Goal: Transaction & Acquisition: Subscribe to service/newsletter

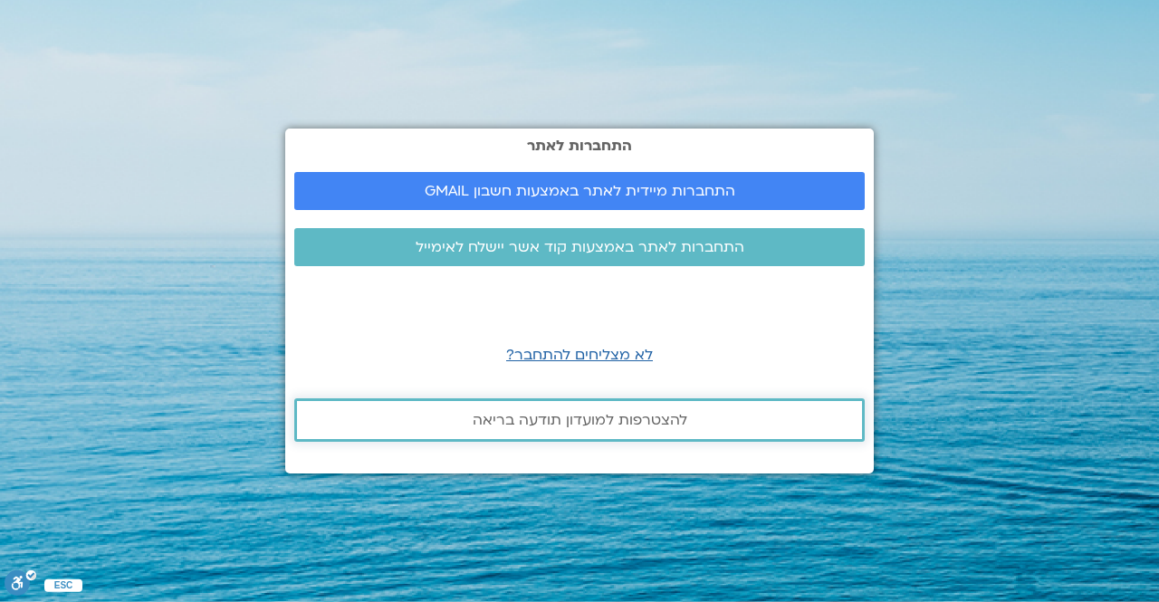
click at [596, 417] on span "להצטרפות למועדון תודעה בריאה" at bounding box center [580, 420] width 215 height 16
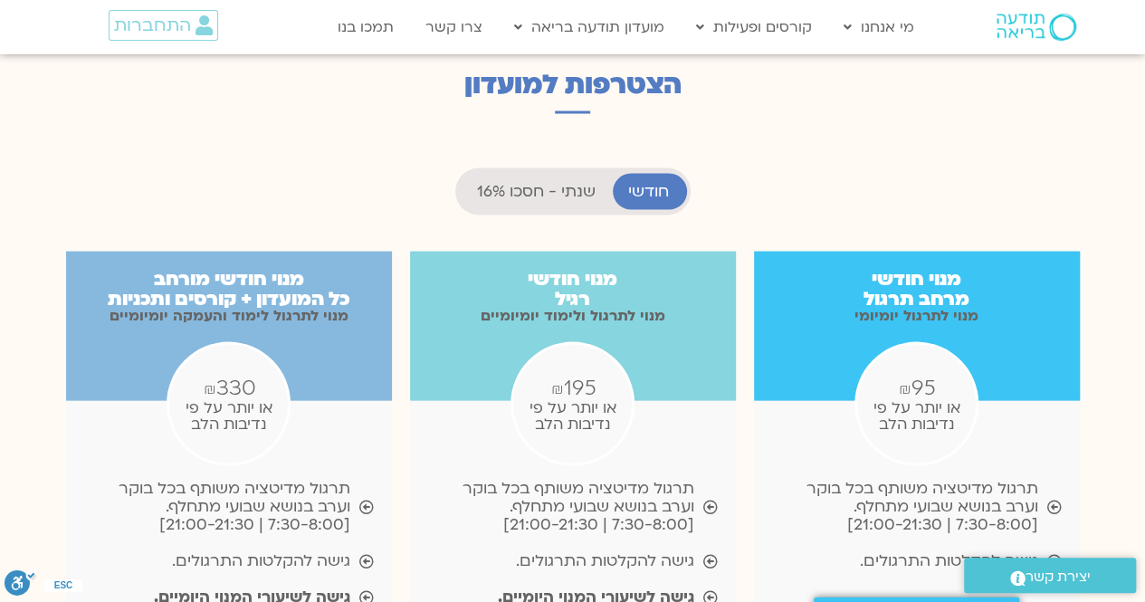
scroll to position [1630, 0]
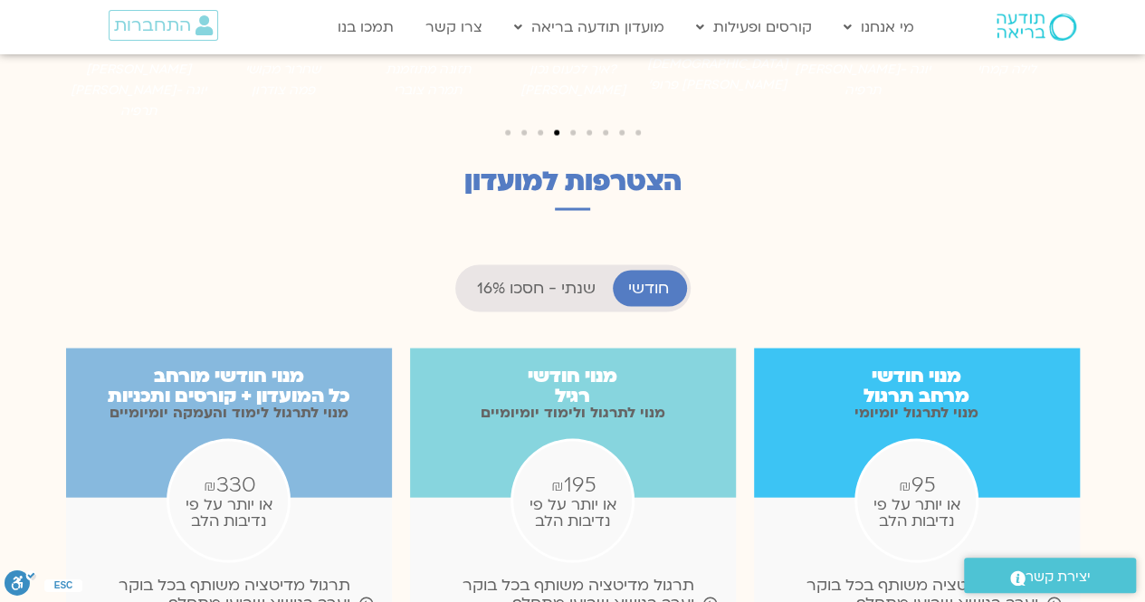
click at [578, 279] on span "שנתי - חסכו 16%" at bounding box center [536, 288] width 119 height 18
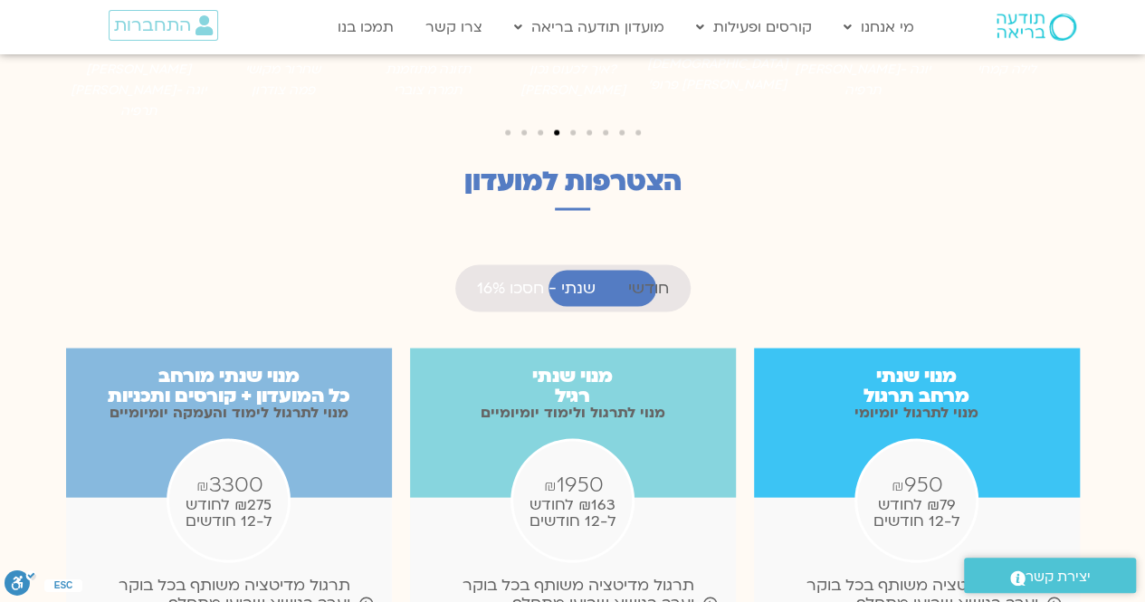
scroll to position [907, 0]
click at [657, 279] on span "חודשי" at bounding box center [648, 288] width 41 height 18
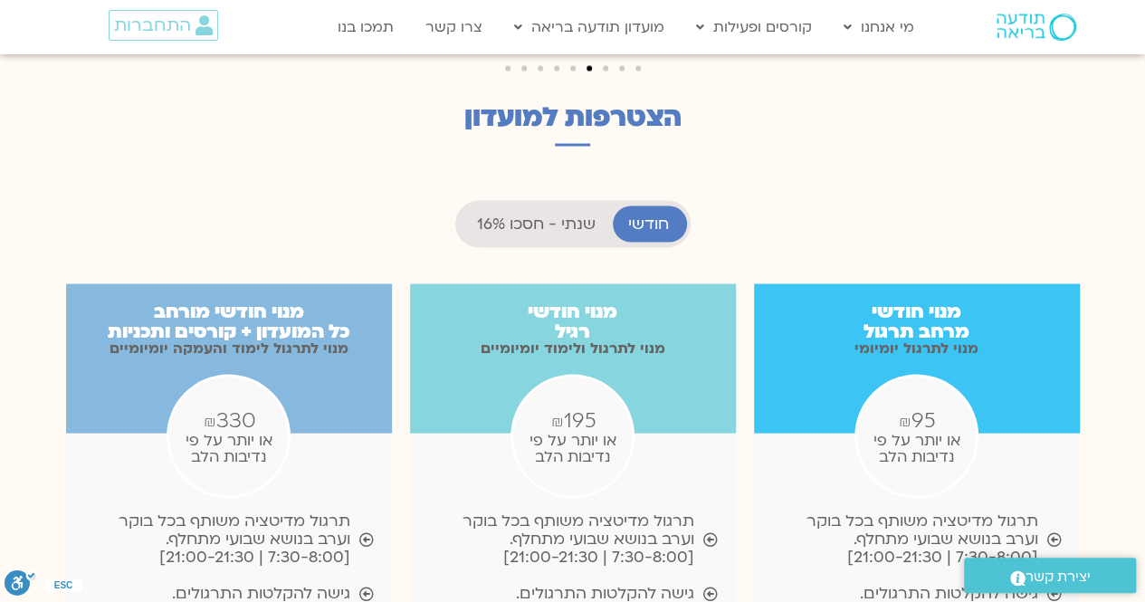
scroll to position [1630, 0]
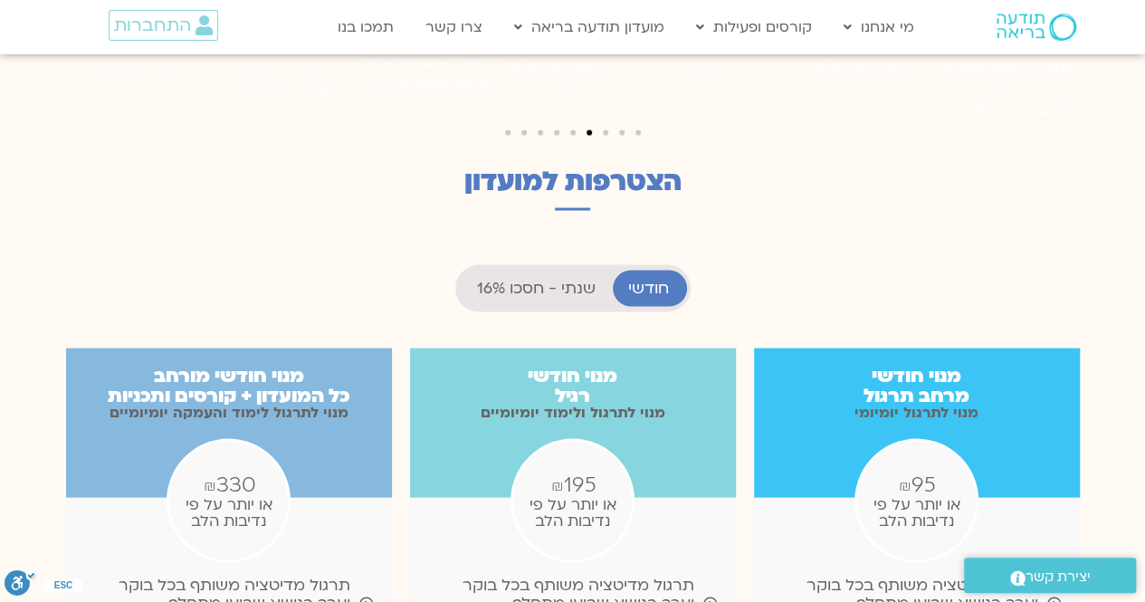
click at [565, 279] on span "שנתי - חסכו 16%" at bounding box center [536, 288] width 119 height 18
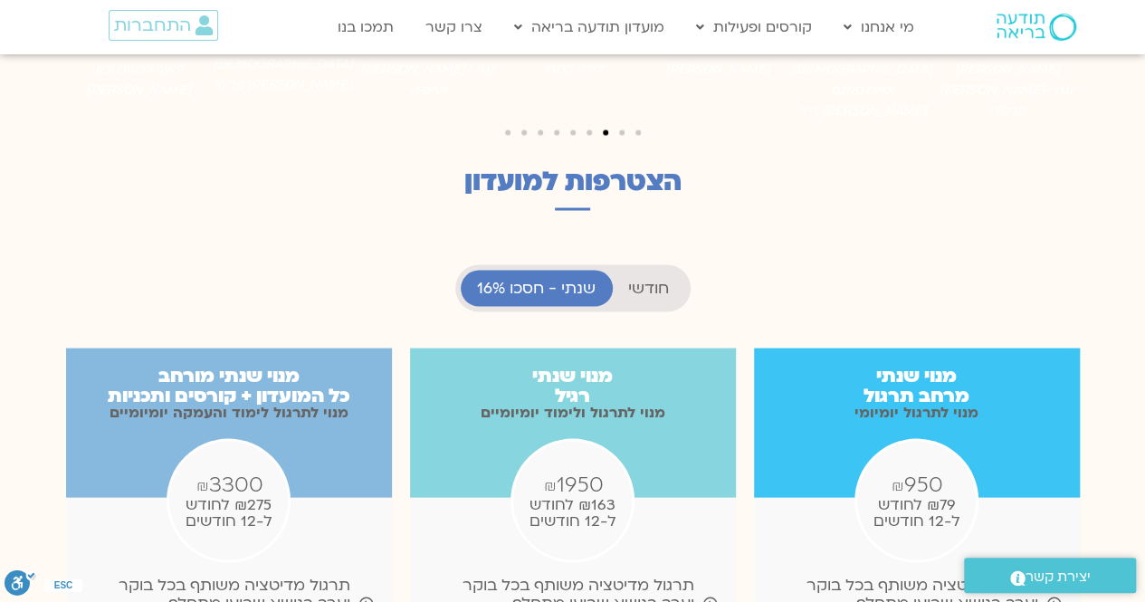
click at [655, 279] on span "חודשי" at bounding box center [648, 288] width 41 height 18
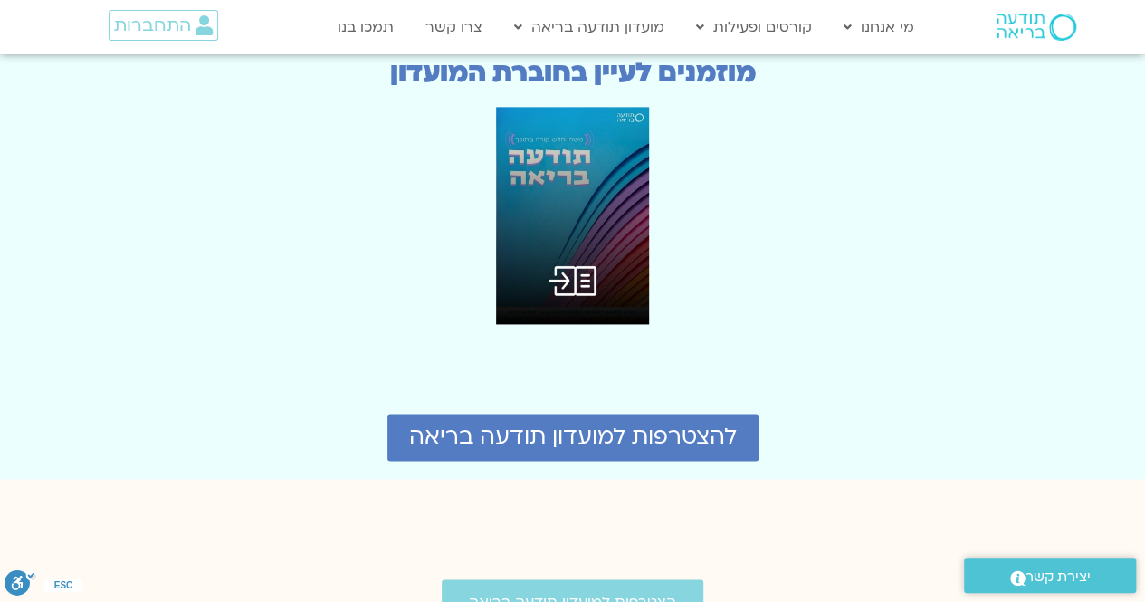
scroll to position [4617, 0]
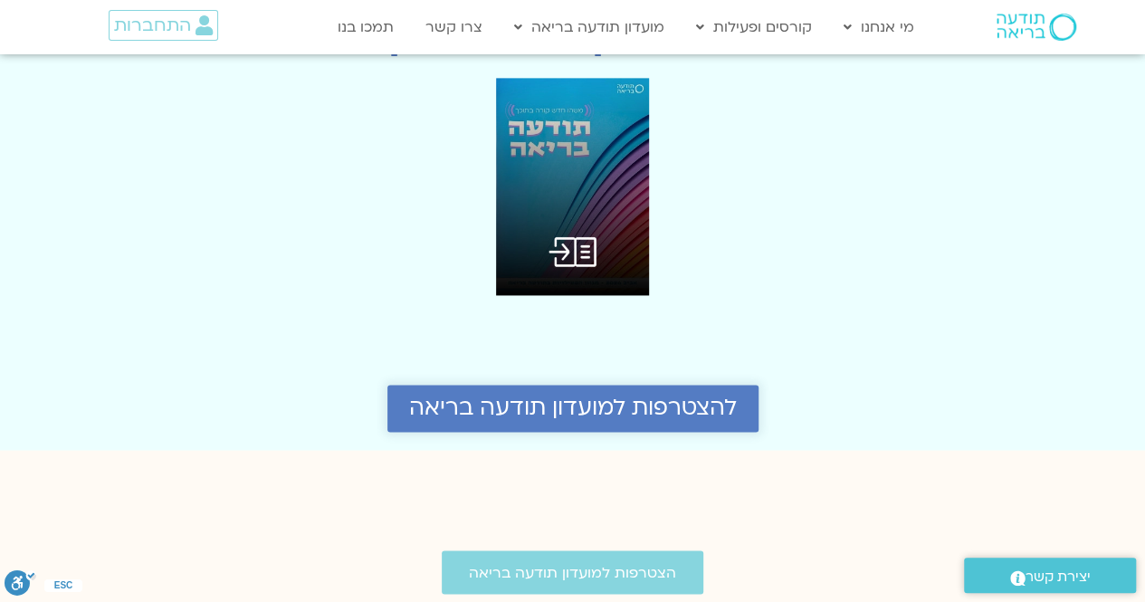
click at [608, 396] on span "להצטרפות למועדון תודעה בריאה" at bounding box center [573, 408] width 328 height 25
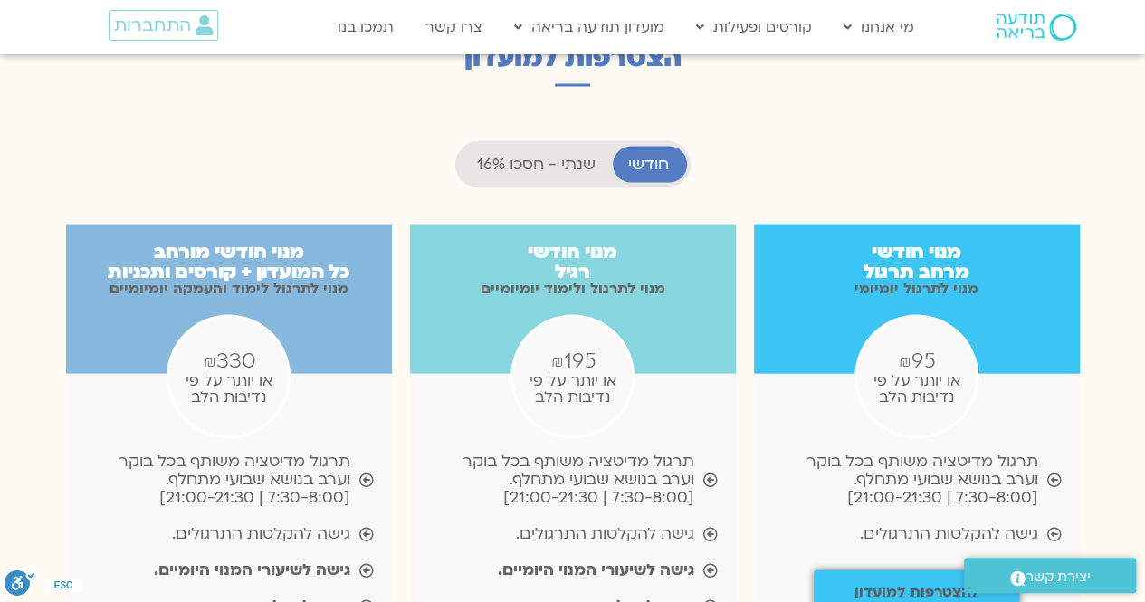
scroll to position [1742, 0]
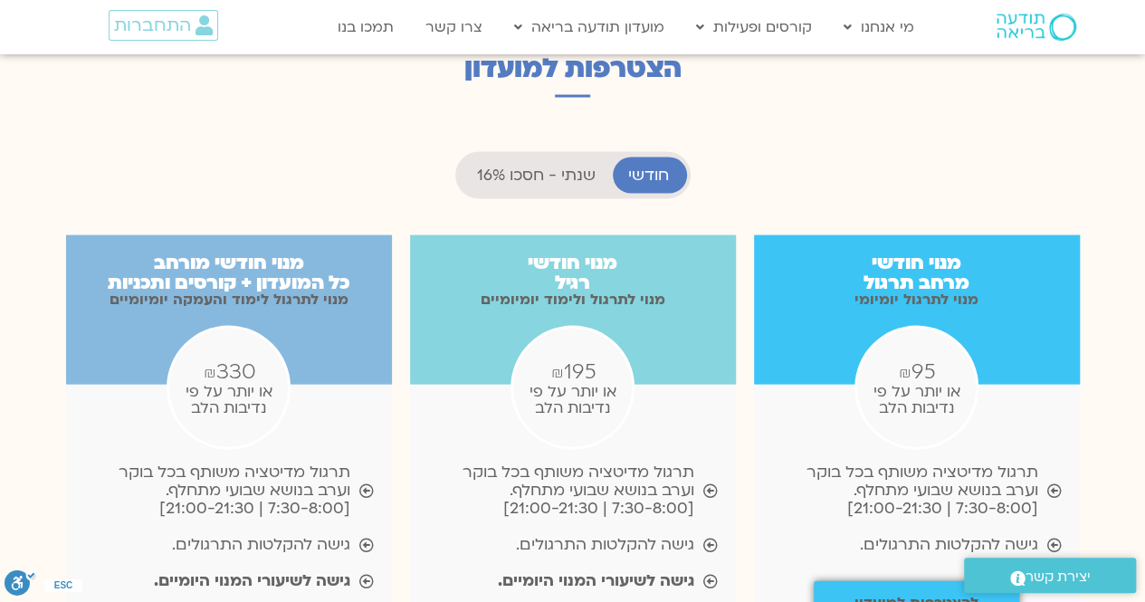
click at [534, 167] on span "שנתי - חסכו 16%" at bounding box center [536, 176] width 119 height 18
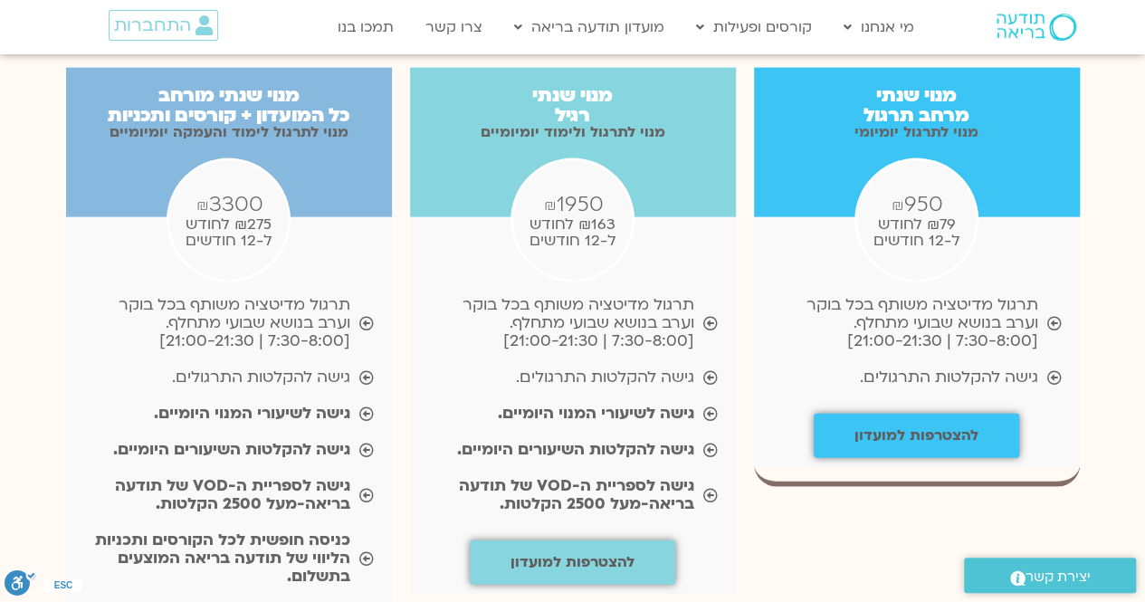
scroll to position [1923, 0]
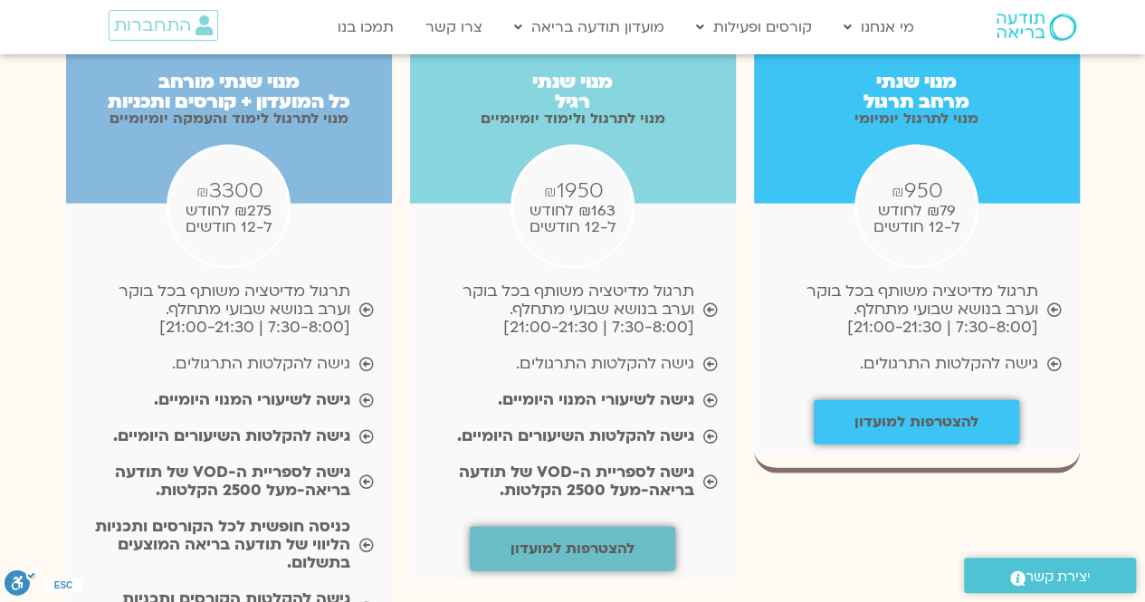
click at [601, 539] on b "להצטרפות למועדון" at bounding box center [573, 549] width 124 height 20
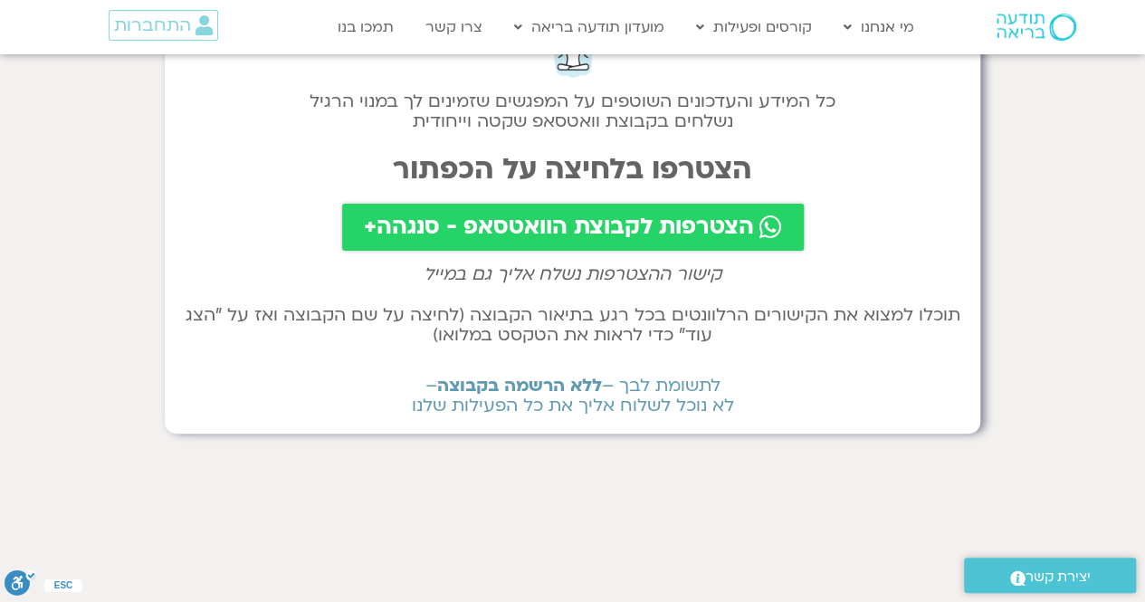
scroll to position [91, 0]
